Goal: Task Accomplishment & Management: Complete application form

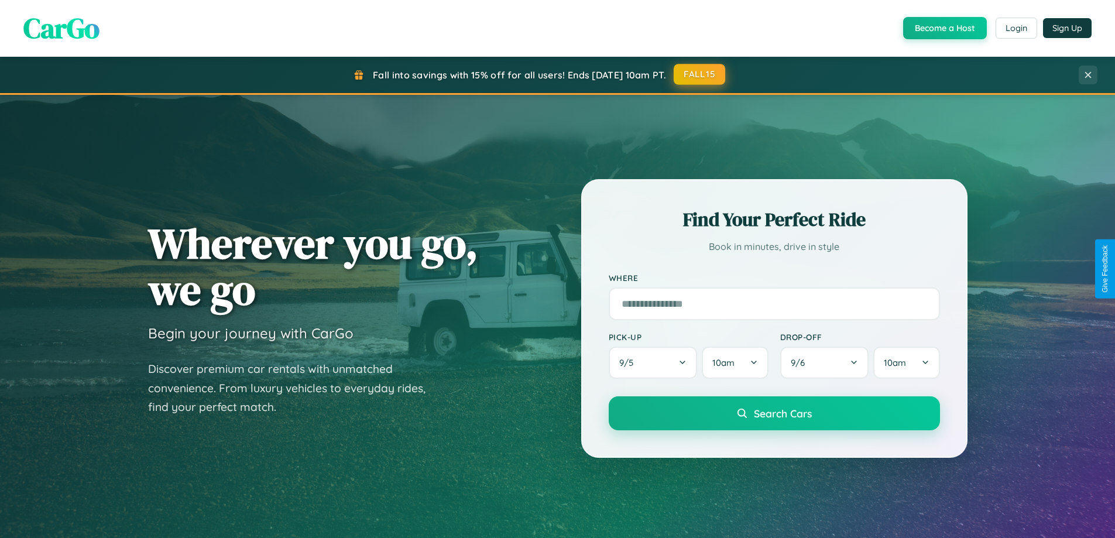
click at [700, 74] on button "FALL15" at bounding box center [699, 74] width 51 height 21
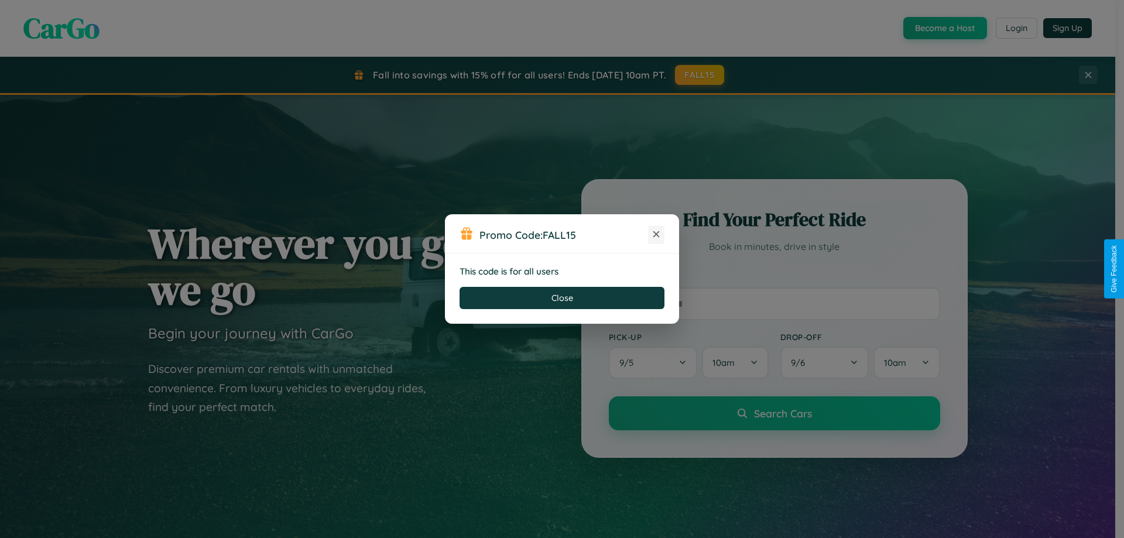
click at [656, 235] on icon at bounding box center [656, 234] width 12 height 12
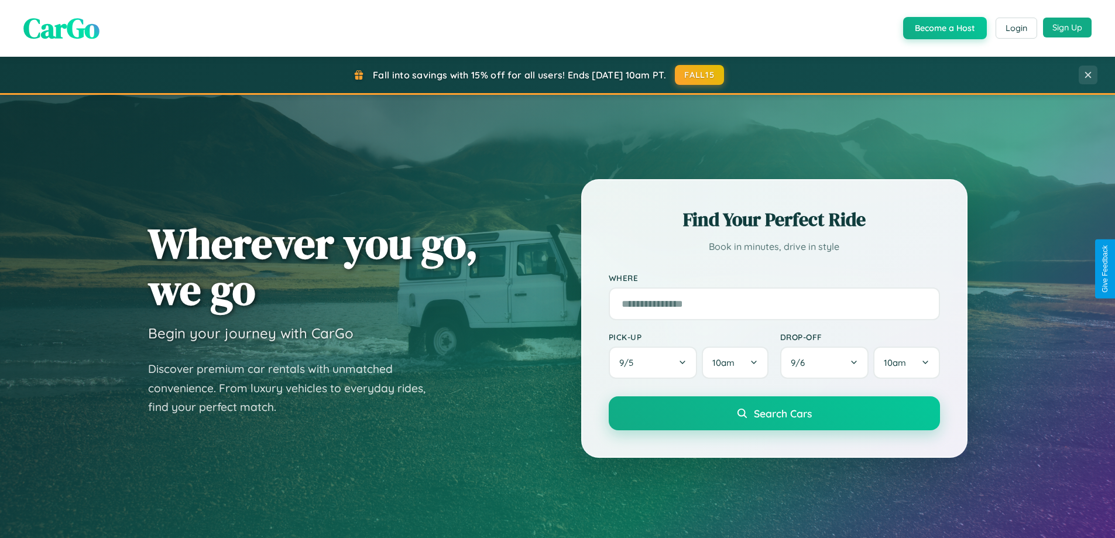
click at [1067, 28] on button "Sign Up" at bounding box center [1067, 28] width 49 height 20
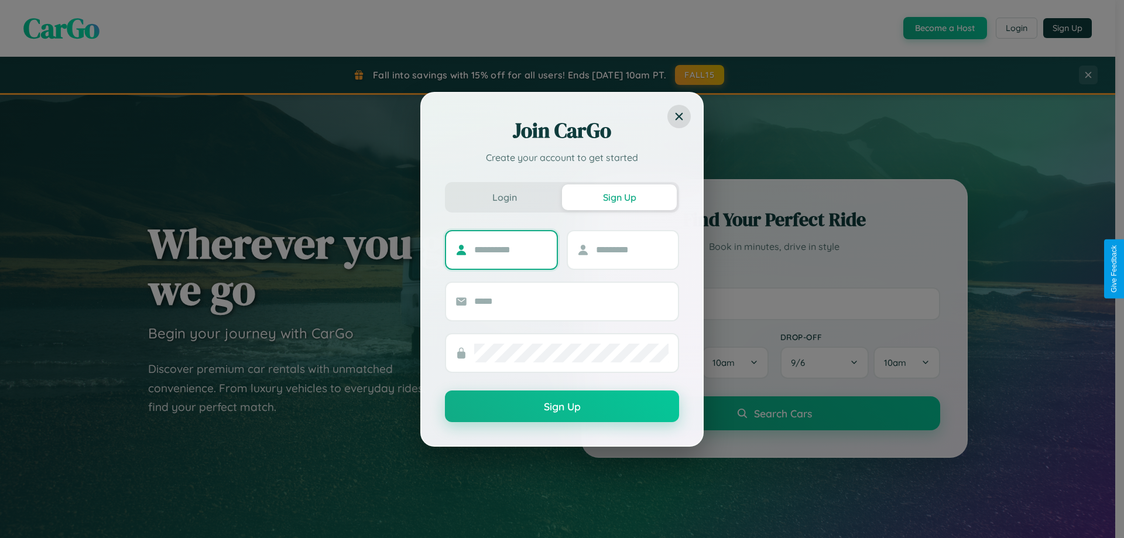
click at [510, 249] on input "text" at bounding box center [510, 250] width 73 height 19
type input "*******"
click at [631, 249] on input "text" at bounding box center [632, 250] width 73 height 19
type input "*****"
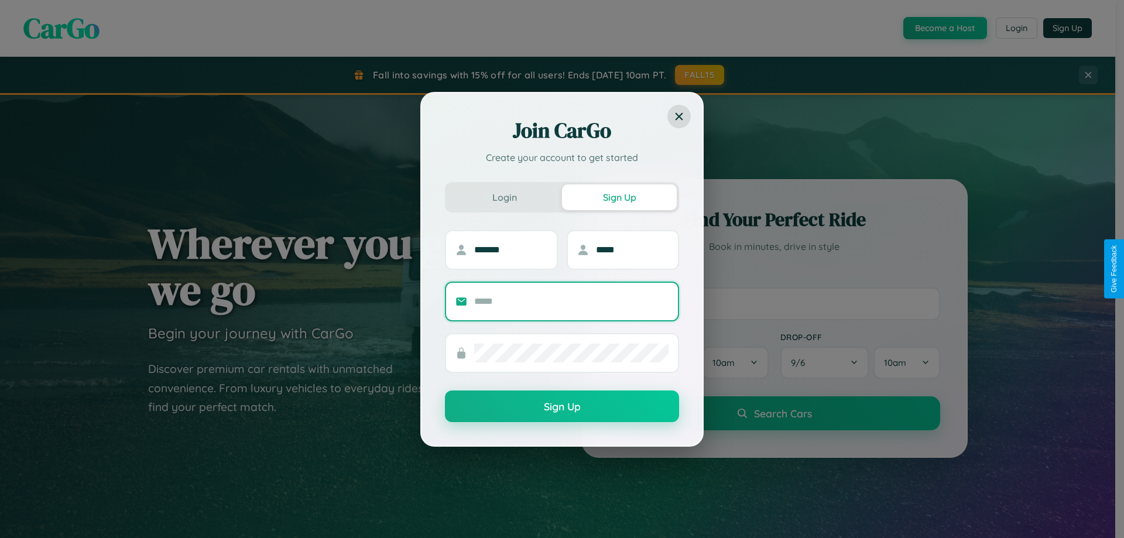
click at [571, 301] on input "text" at bounding box center [571, 301] width 194 height 19
type input "**********"
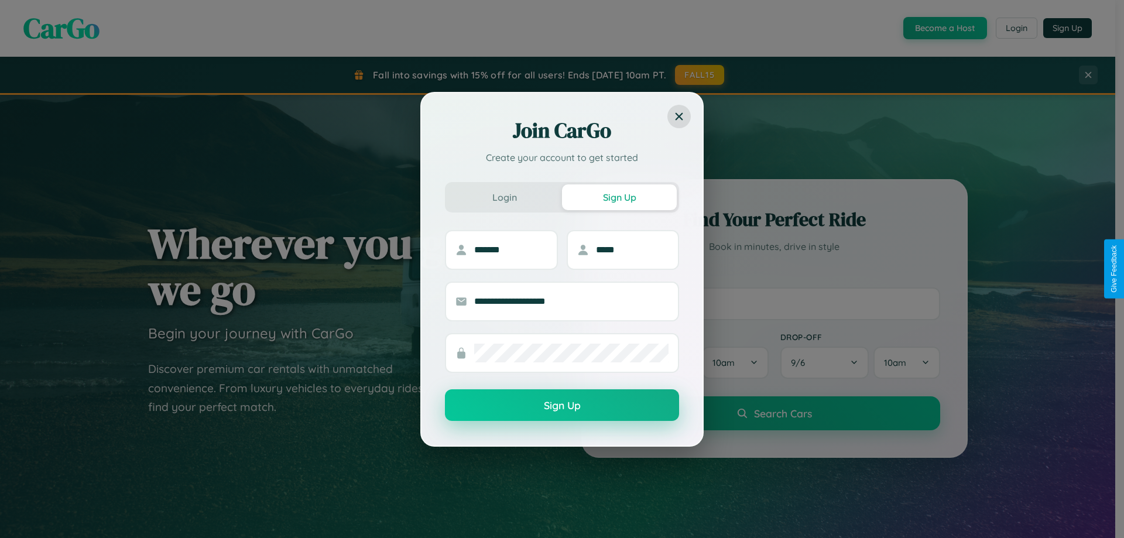
click at [562, 406] on button "Sign Up" at bounding box center [562, 405] width 234 height 32
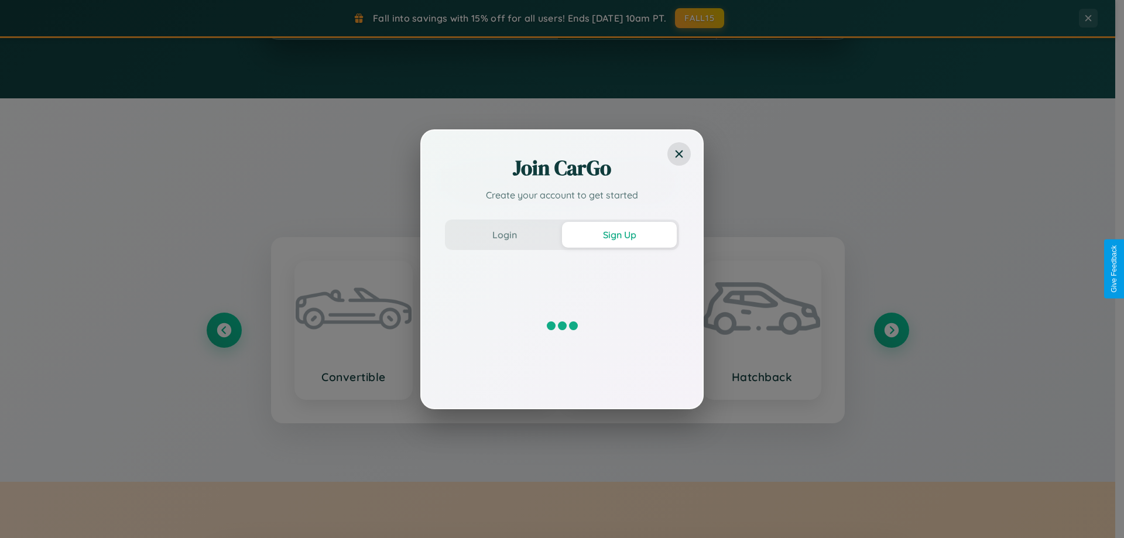
scroll to position [2252, 0]
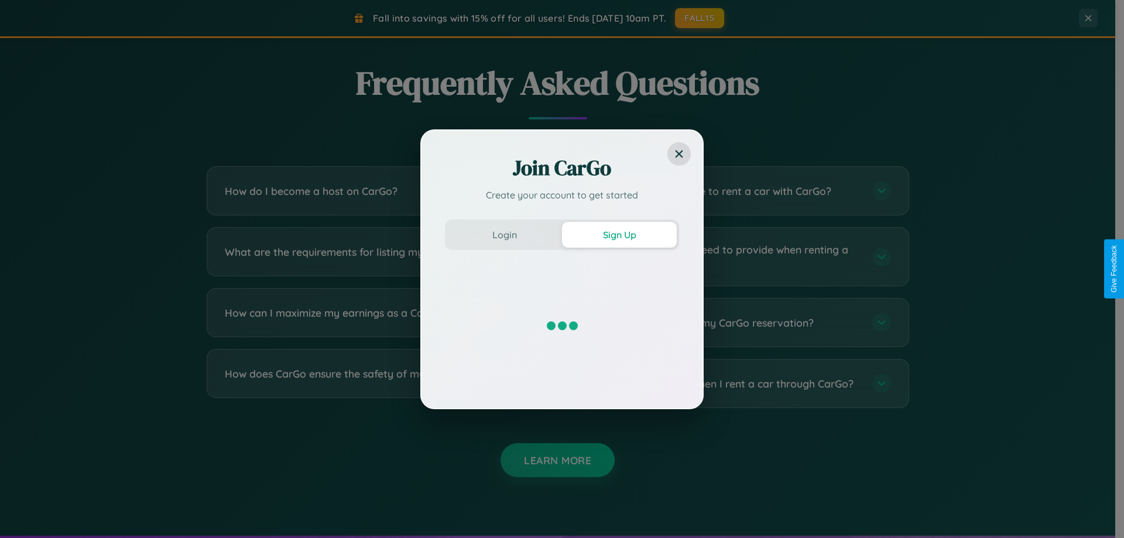
click at [376, 322] on div "Join CarGo Create your account to get started Login Sign Up" at bounding box center [562, 269] width 1124 height 538
click at [739, 256] on div "Join CarGo Create your account to get started Login Sign Up" at bounding box center [562, 269] width 1124 height 538
click at [739, 383] on div "Join CarGo Create your account to get started Login Sign Up" at bounding box center [562, 269] width 1124 height 538
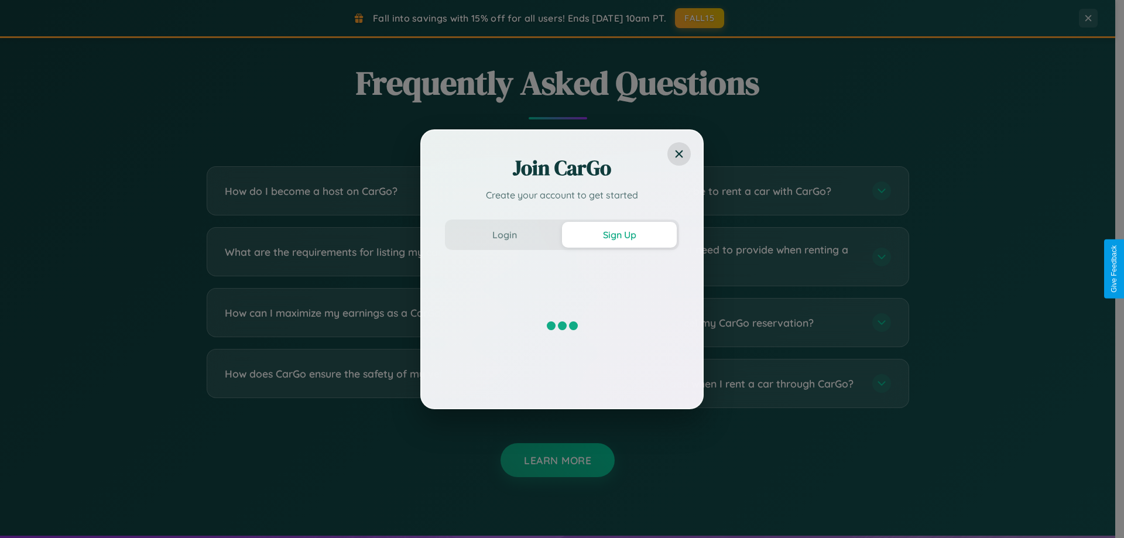
click at [376, 191] on div "Join CarGo Create your account to get started Login Sign Up" at bounding box center [562, 269] width 1124 height 538
click at [376, 256] on div "Join CarGo Create your account to get started Login Sign Up" at bounding box center [562, 269] width 1124 height 538
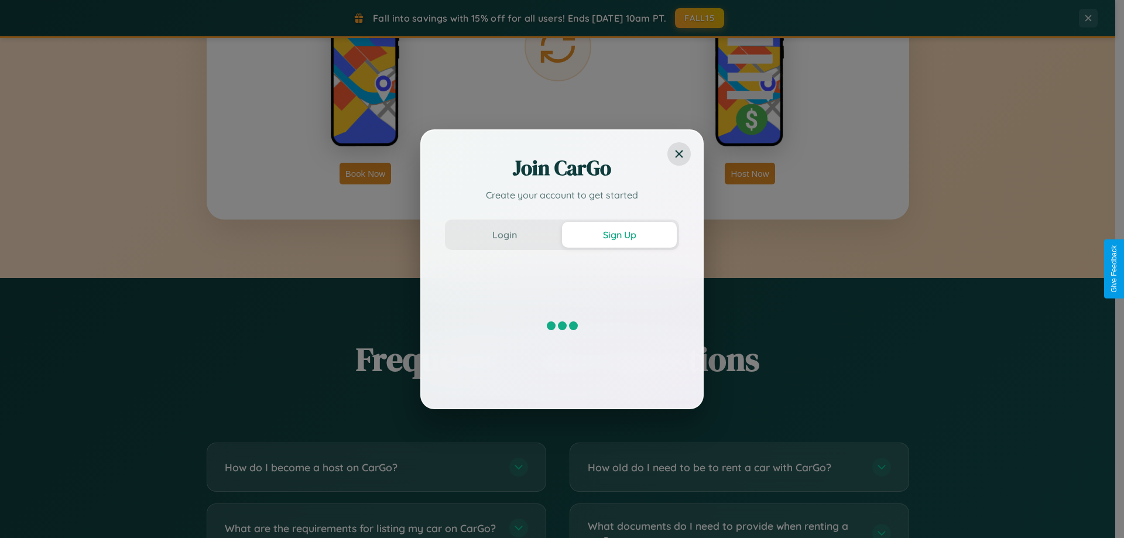
scroll to position [1911, 0]
